Goal: Transaction & Acquisition: Purchase product/service

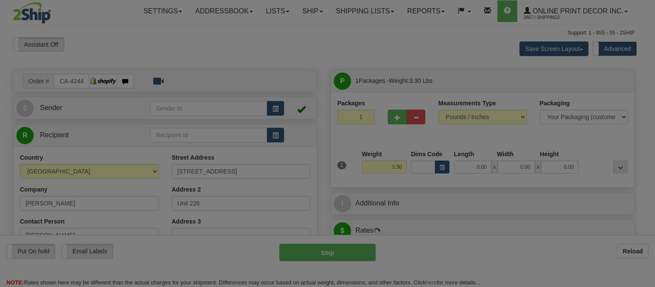
type input "TORONTO"
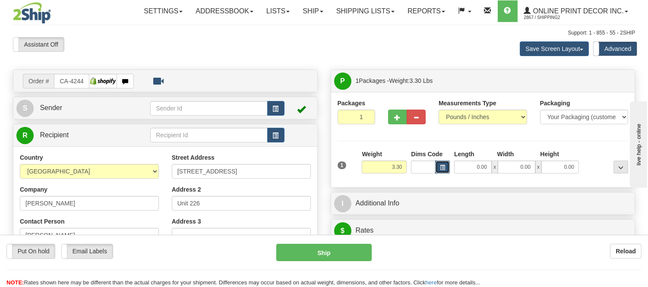
click at [443, 165] on span "button" at bounding box center [442, 167] width 5 height 5
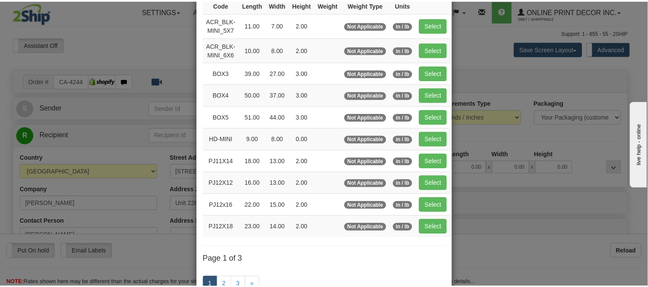
scroll to position [96, 0]
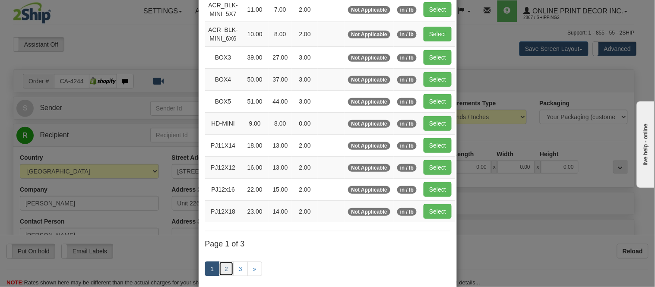
click at [222, 271] on link "2" at bounding box center [226, 269] width 15 height 15
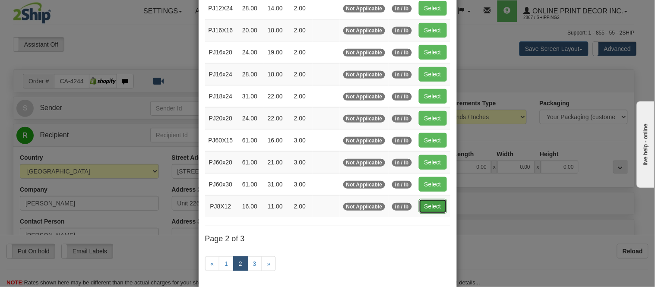
click at [433, 200] on button "Select" at bounding box center [433, 206] width 28 height 15
type input "PJ8X12"
type input "16.00"
type input "11.00"
type input "2.00"
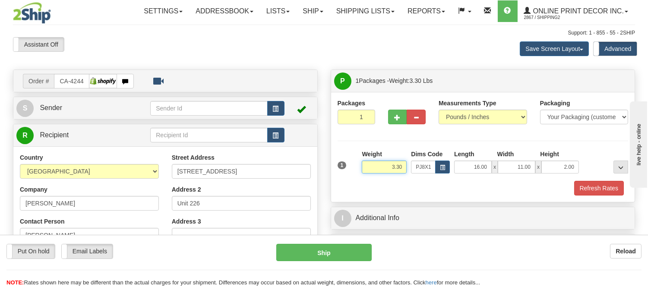
drag, startPoint x: 402, startPoint y: 165, endPoint x: 370, endPoint y: 173, distance: 32.5
click at [370, 173] on input "3.30" at bounding box center [384, 167] width 45 height 13
click button "Delete" at bounding box center [0, 0] width 0 height 0
type input "4.00"
drag, startPoint x: 573, startPoint y: 167, endPoint x: 551, endPoint y: 177, distance: 25.1
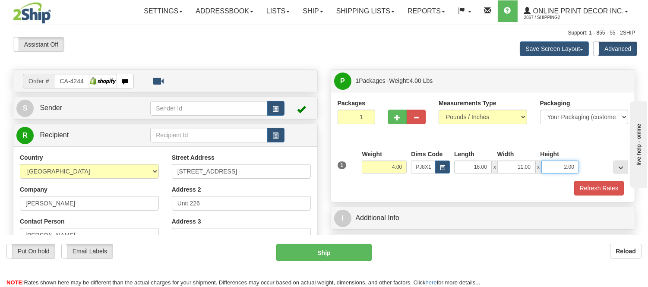
click at [551, 177] on div "1 Weight 4.00 Dims Code x x" at bounding box center [483, 165] width 295 height 31
click button "Delete" at bounding box center [0, 0] width 0 height 0
type input "6.00"
click at [605, 188] on button "Refresh Rates" at bounding box center [599, 188] width 50 height 15
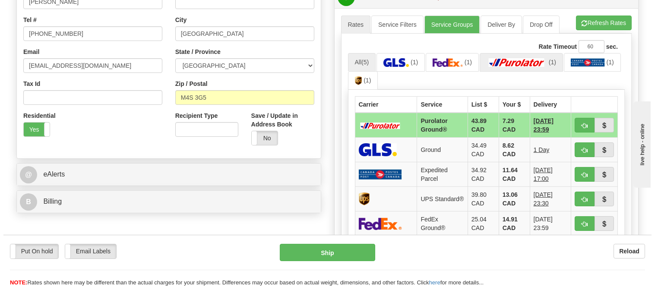
scroll to position [288, 0]
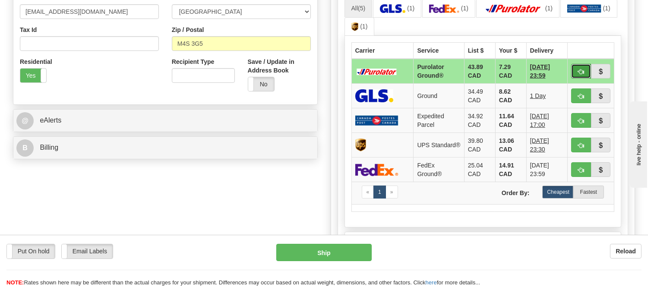
click at [582, 69] on span "button" at bounding box center [581, 72] width 6 height 6
type input "260"
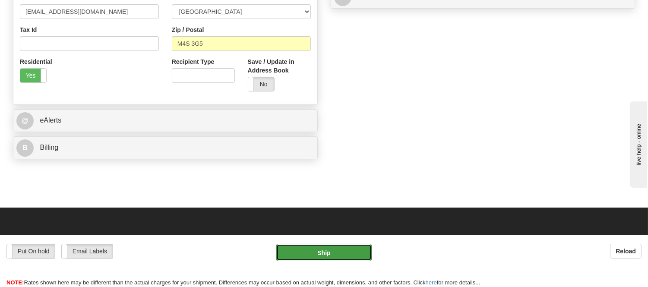
click at [336, 251] on button "Ship" at bounding box center [323, 252] width 95 height 17
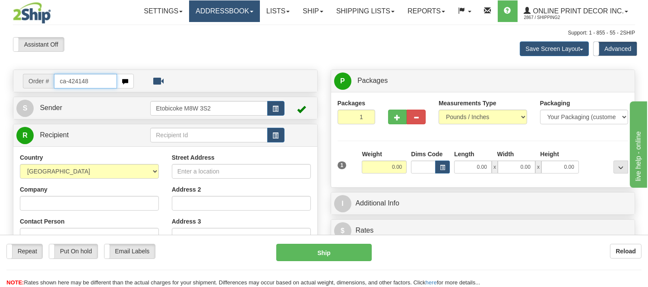
type input "ca-424148"
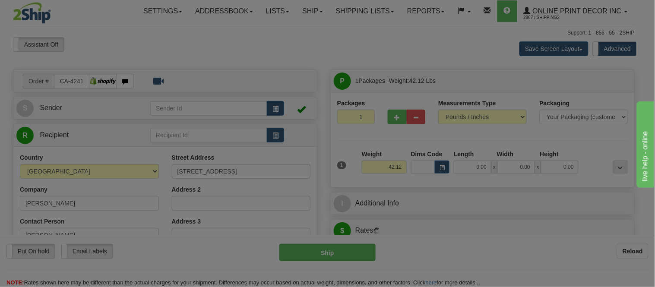
type input "KLEINBURG"
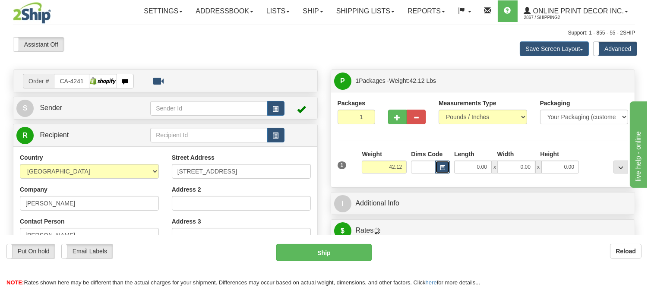
click at [440, 165] on span "button" at bounding box center [442, 167] width 5 height 5
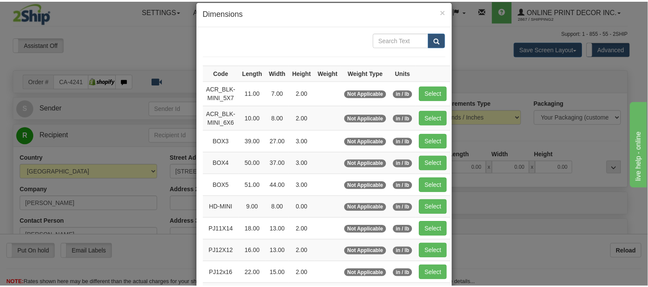
scroll to position [48, 0]
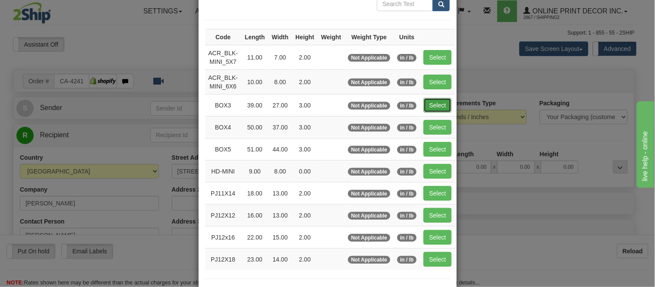
click at [429, 103] on button "Select" at bounding box center [438, 105] width 28 height 15
type input "BOX3"
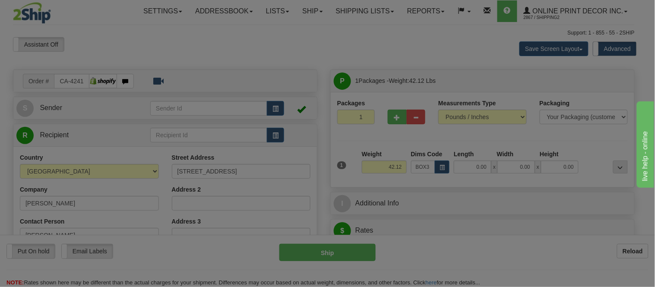
type input "39.00"
type input "27.00"
type input "3.00"
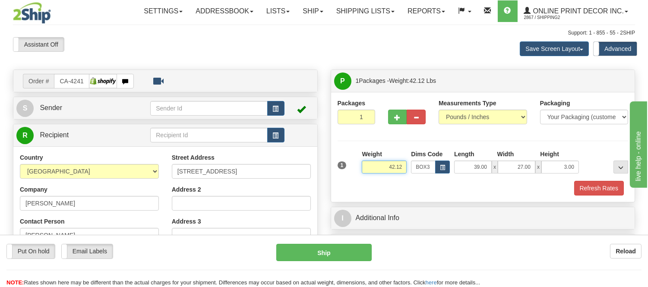
drag, startPoint x: 404, startPoint y: 166, endPoint x: 372, endPoint y: 170, distance: 31.8
click at [372, 170] on input "42.12" at bounding box center [384, 167] width 45 height 13
drag, startPoint x: 395, startPoint y: 166, endPoint x: 372, endPoint y: 167, distance: 23.3
click at [372, 167] on input "16.98" at bounding box center [384, 167] width 45 height 13
type input "15.98"
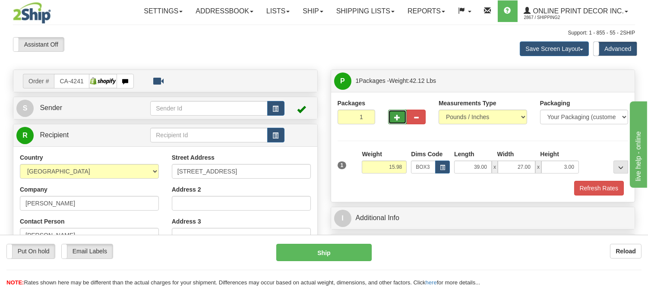
click at [395, 118] on span "button" at bounding box center [398, 118] width 6 height 6
radio input "true"
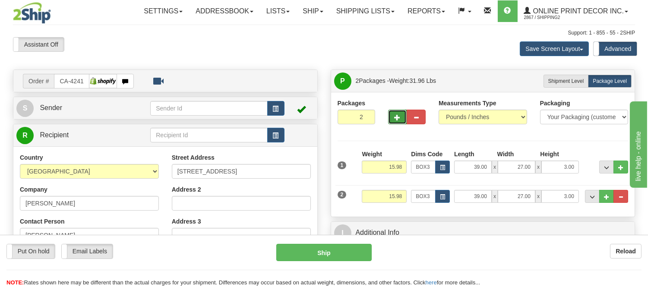
click at [395, 118] on span "button" at bounding box center [398, 118] width 6 height 6
type input "3"
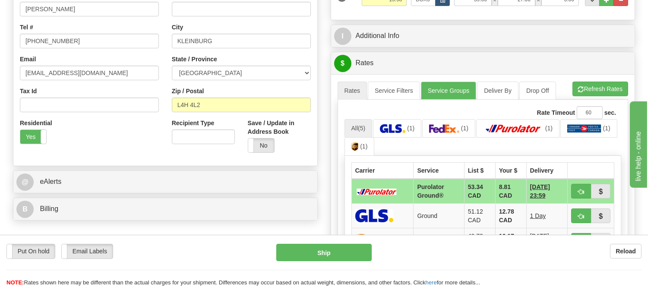
scroll to position [240, 0]
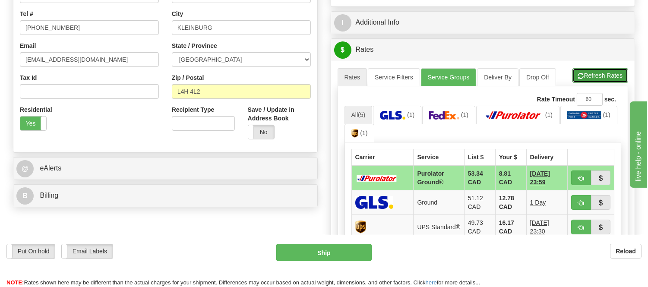
click at [593, 81] on button "Refresh Rates" at bounding box center [601, 75] width 56 height 15
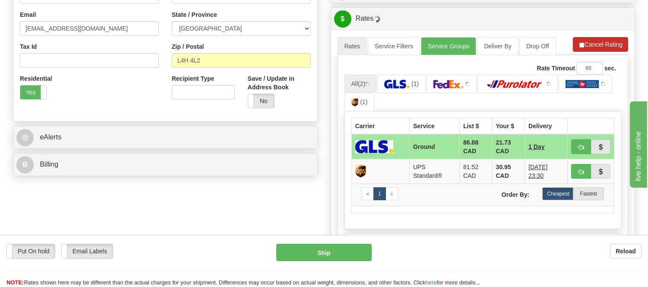
scroll to position [288, 0]
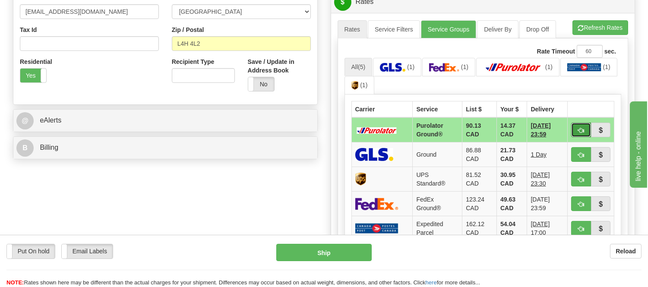
click at [582, 124] on button "button" at bounding box center [581, 130] width 20 height 15
type input "260"
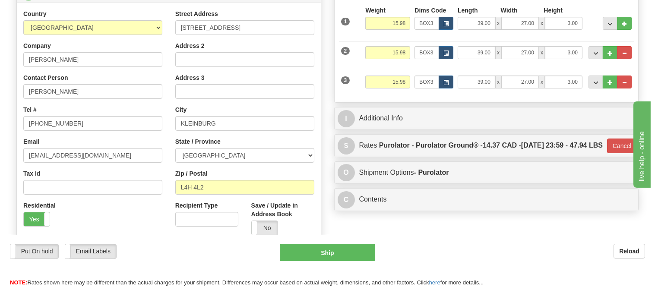
scroll to position [96, 0]
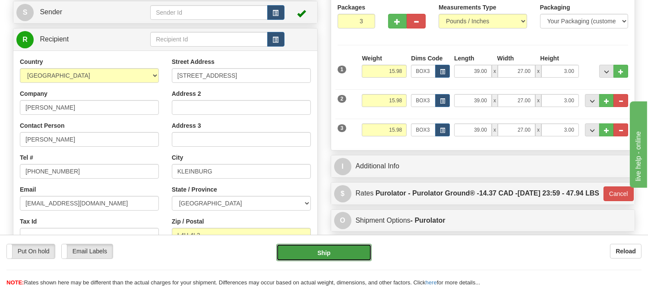
click at [352, 251] on button "Ship" at bounding box center [323, 252] width 95 height 17
